Goal: Task Accomplishment & Management: Use online tool/utility

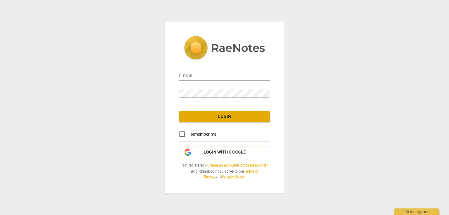
click at [185, 71] on div "E-mail" at bounding box center [224, 74] width 91 height 14
click at [187, 78] on input "email" at bounding box center [224, 76] width 91 height 9
type input "[EMAIL_ADDRESS][DOMAIN_NAME]"
click at [183, 134] on input "Remember me" at bounding box center [182, 134] width 15 height 15
checkbox input "true"
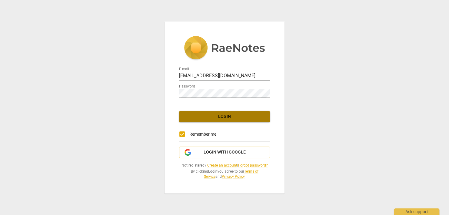
click at [217, 118] on span "Login" at bounding box center [224, 117] width 81 height 6
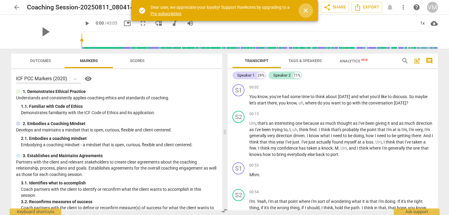
click at [306, 11] on span "close" at bounding box center [305, 10] width 7 height 7
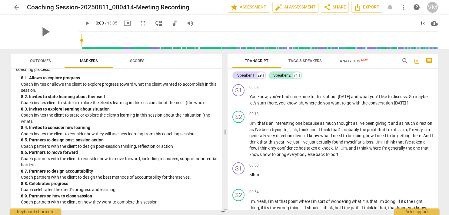
click at [305, 62] on span "Tags & Speakers" at bounding box center [305, 60] width 33 height 5
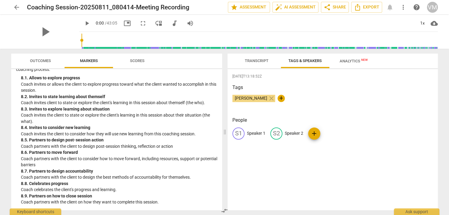
click at [250, 134] on p "Speaker 1" at bounding box center [256, 133] width 18 height 6
type input "Coach"
click at [329, 131] on p "Speaker 2" at bounding box center [333, 133] width 18 height 6
type input "Client"
click at [381, 165] on div "[DATE]T13:18:52Z Tags [PERSON_NAME] close + People CO Coach edit Client delete …" at bounding box center [333, 139] width 210 height 141
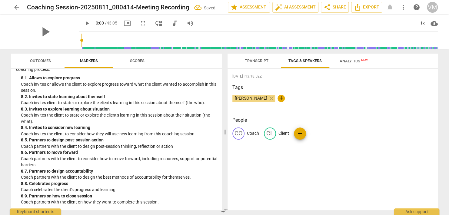
click at [257, 60] on span "Transcript" at bounding box center [257, 60] width 24 height 5
